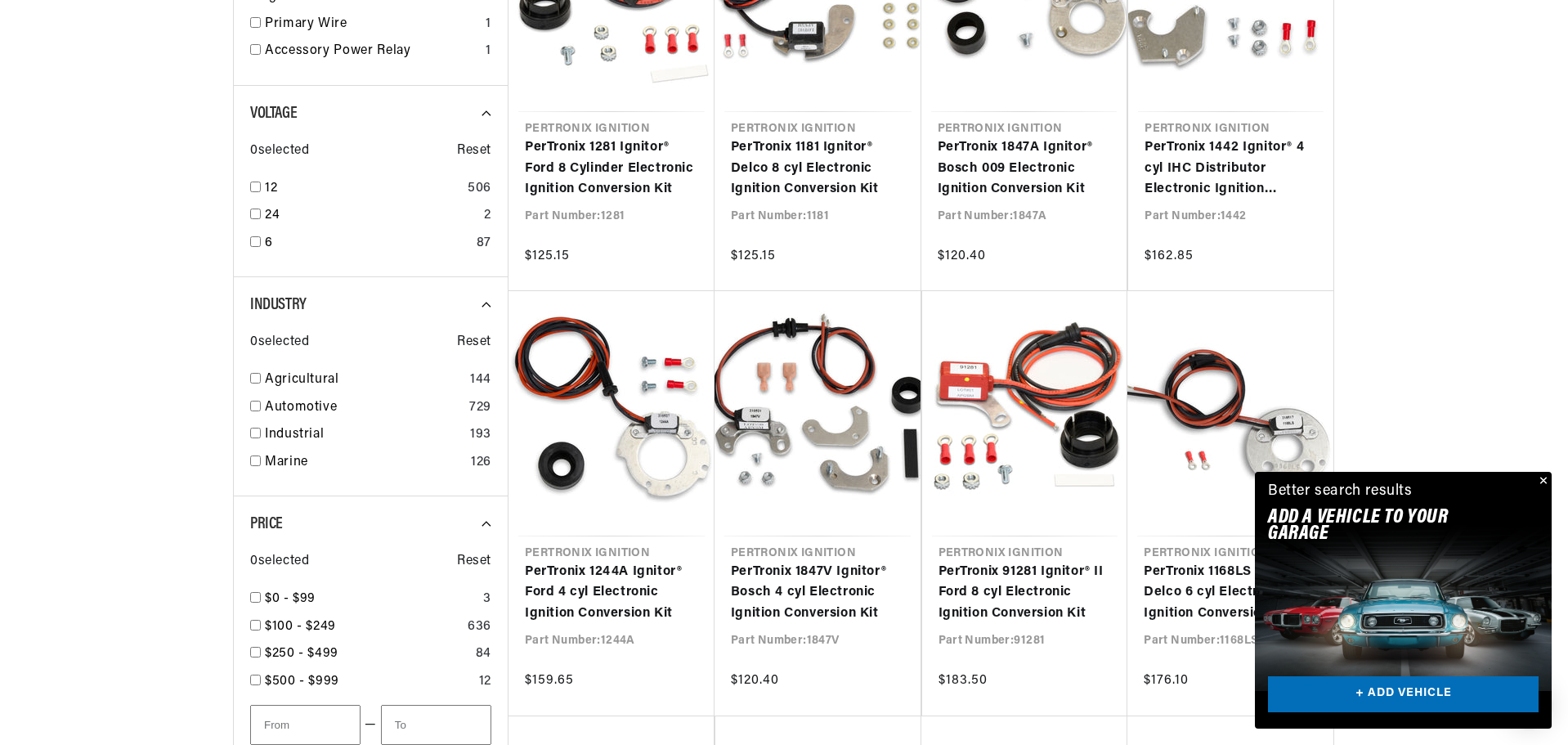
scroll to position [0, 610]
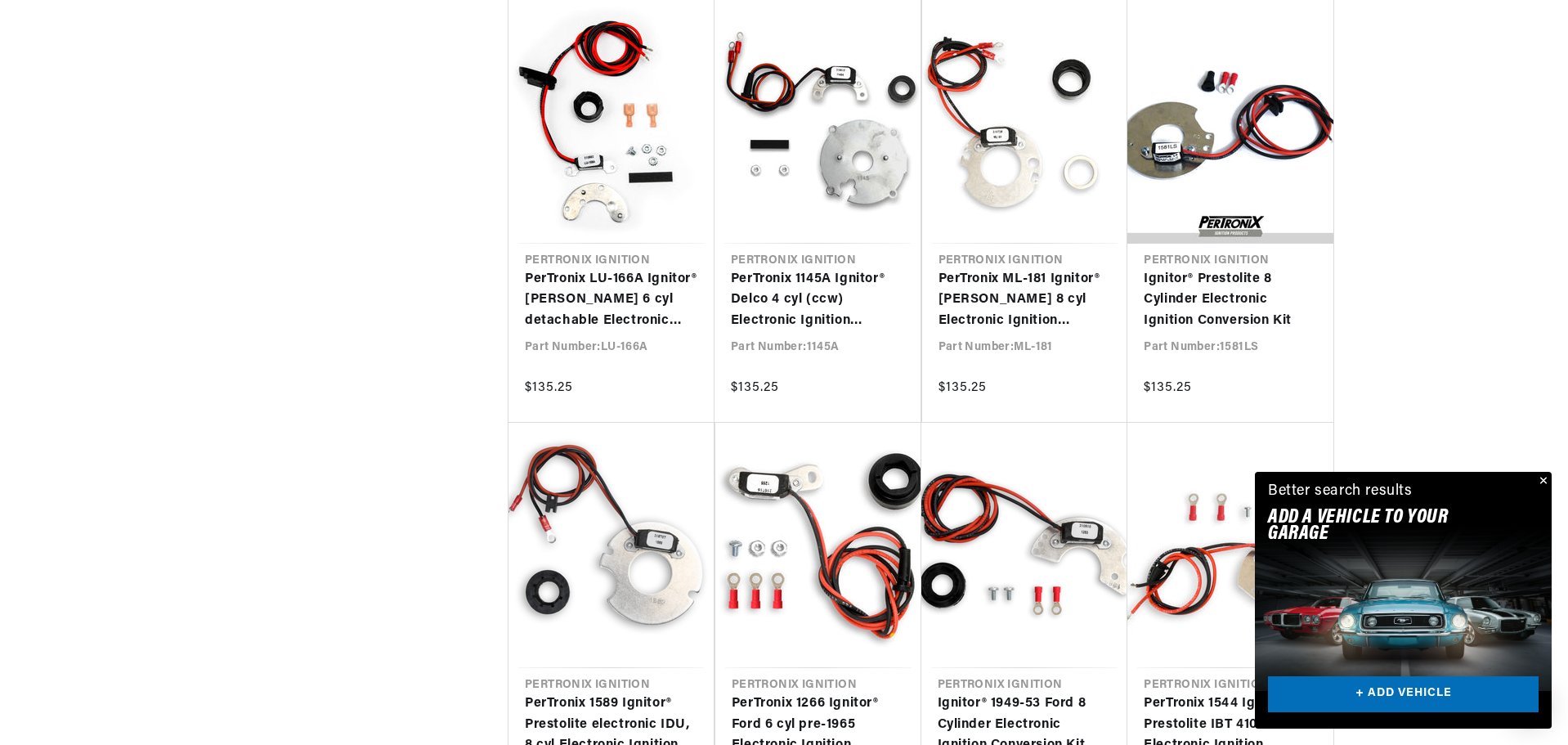
scroll to position [3433, 0]
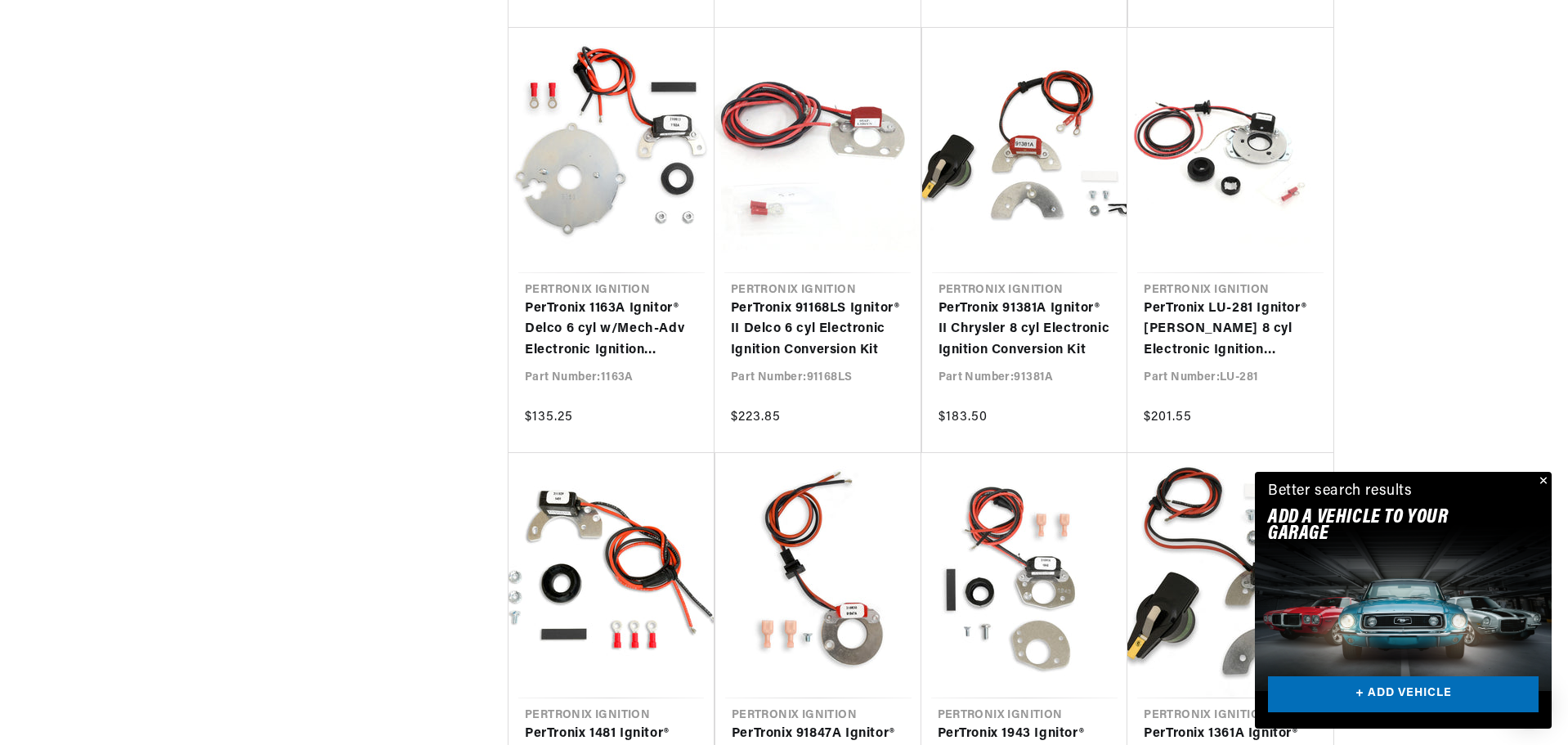
scroll to position [0, 42]
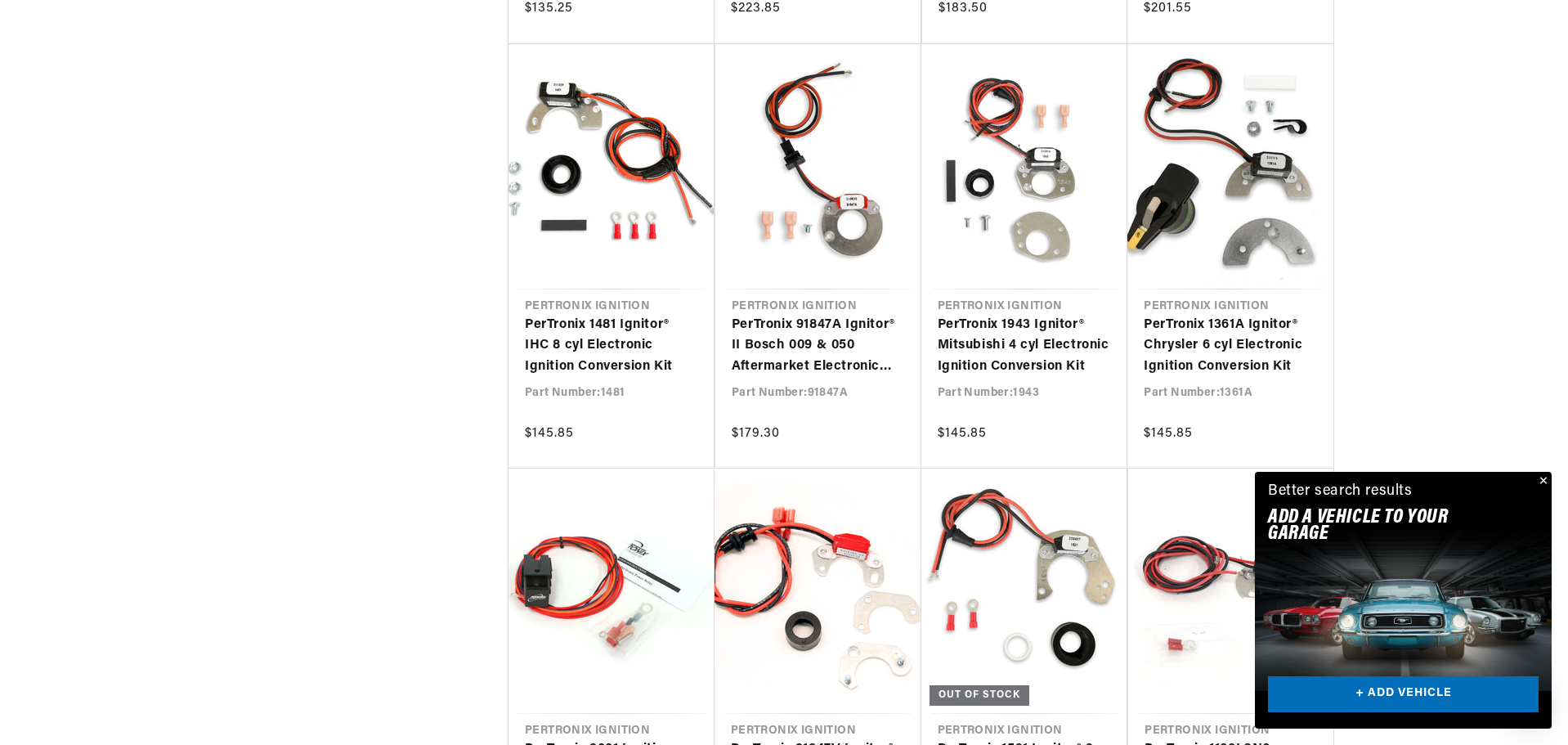
scroll to position [0, 610]
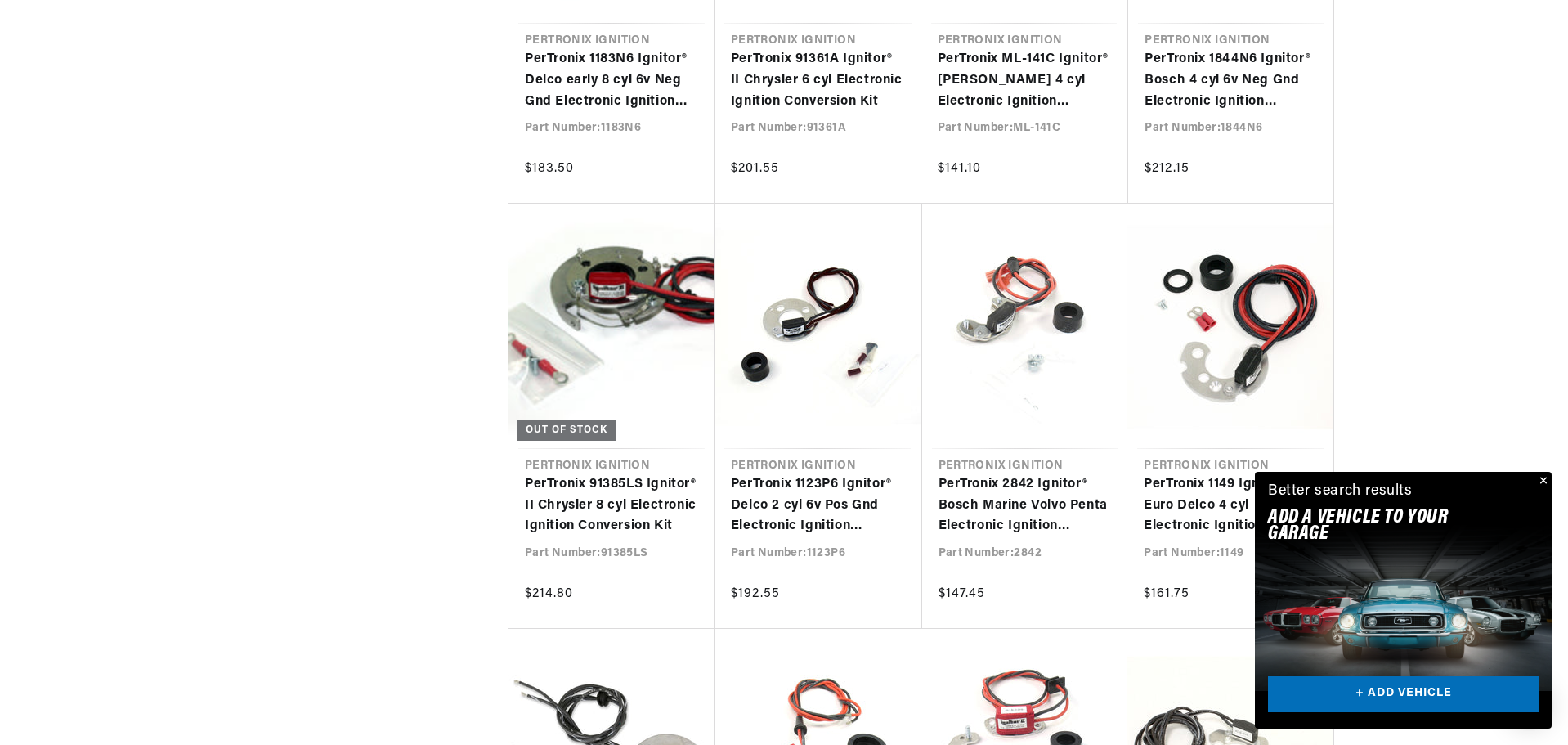
scroll to position [0, 610]
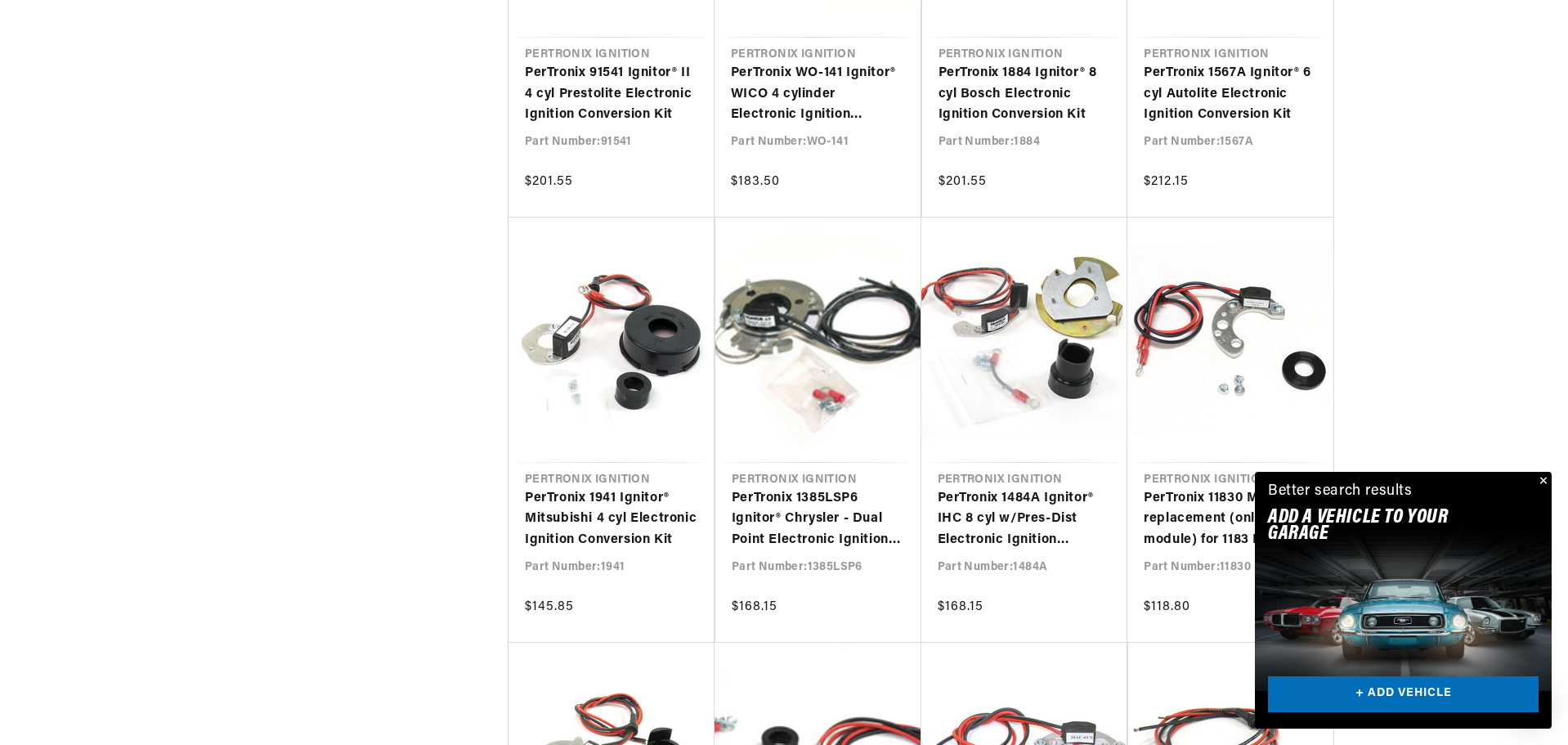
scroll to position [0, 610]
